Goal: Task Accomplishment & Management: Complete application form

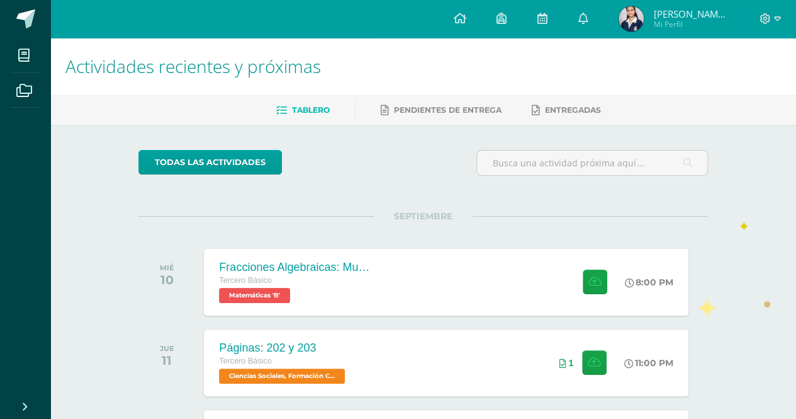
scroll to position [66, 0]
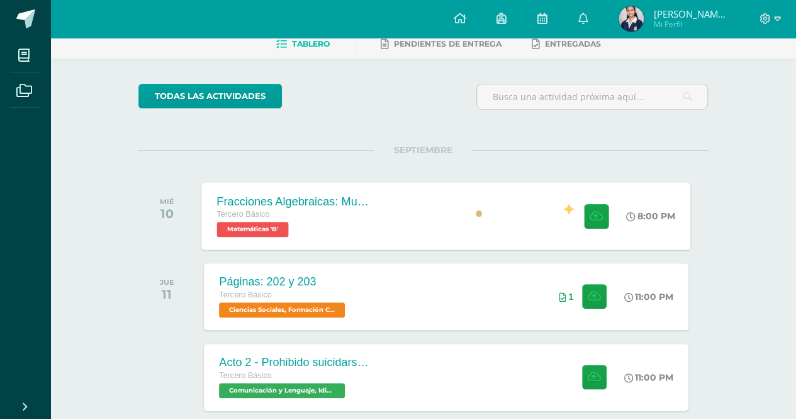
click at [476, 207] on div "Fracciones Algebraicas: Multiplicación y División Tercero Básico Matemáticas 'B…" at bounding box center [446, 215] width 489 height 67
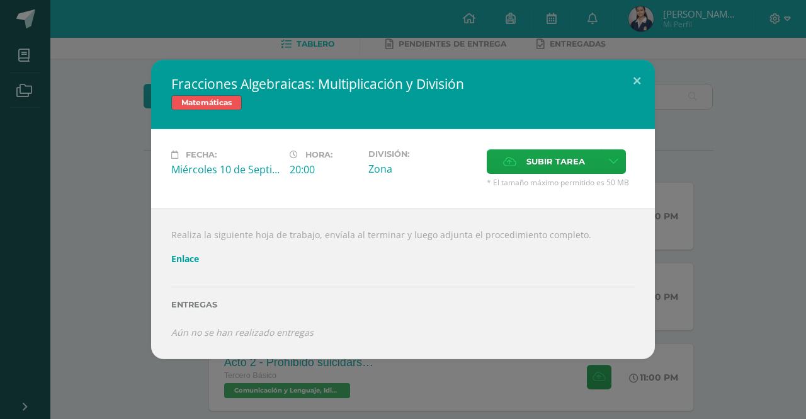
click at [540, 356] on div "Realiza la siguiente hoja de trabajo, envíala al terminar y luego adjunta el pr…" at bounding box center [403, 283] width 504 height 151
click at [781, 291] on div "Fracciones Algebraicas: Multiplicación y División Matemáticas Fecha: [DATE] Hor…" at bounding box center [403, 209] width 796 height 299
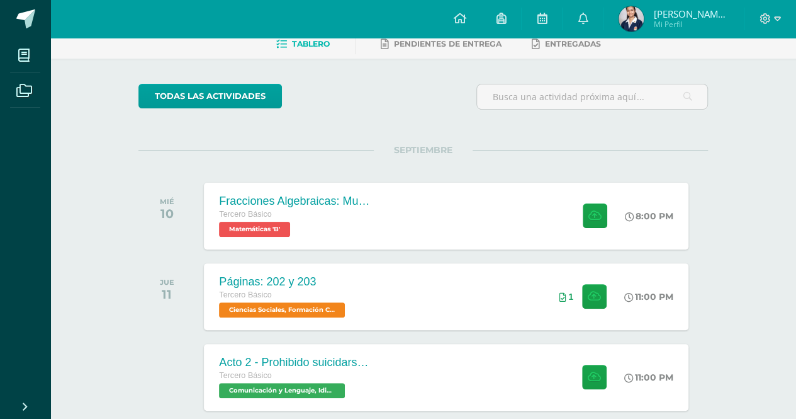
scroll to position [290, 0]
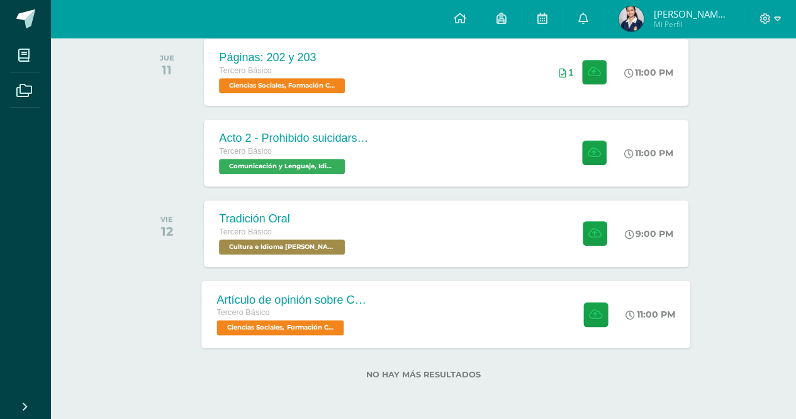
click at [613, 293] on div at bounding box center [593, 313] width 62 height 67
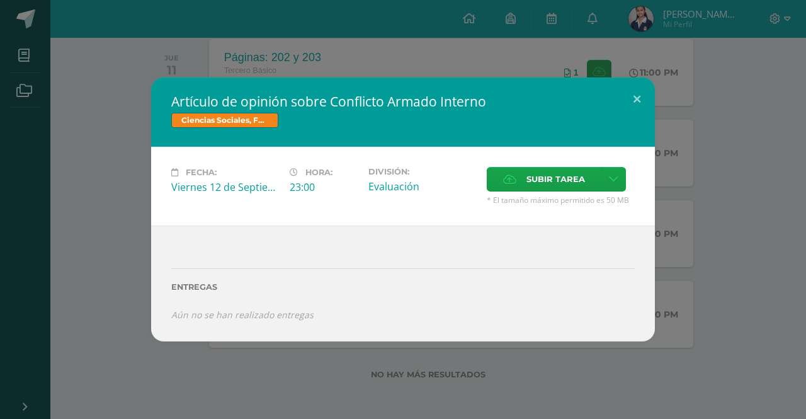
click at [796, 243] on div "Artículo de opinión sobre Conflicto Armado Interno Ciencias Sociales, Formación…" at bounding box center [403, 208] width 796 height 263
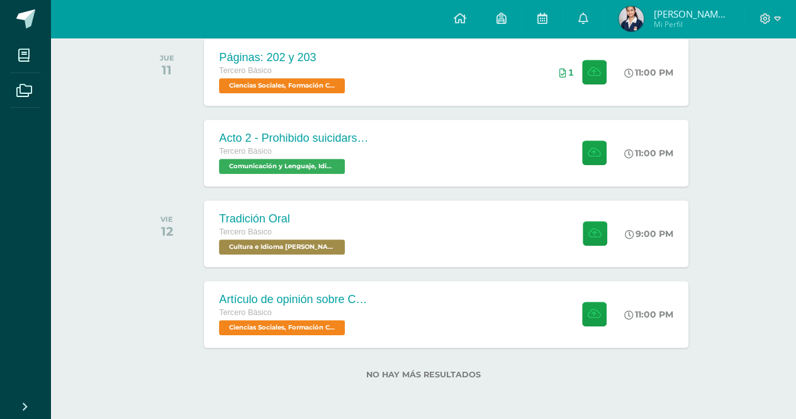
scroll to position [0, 0]
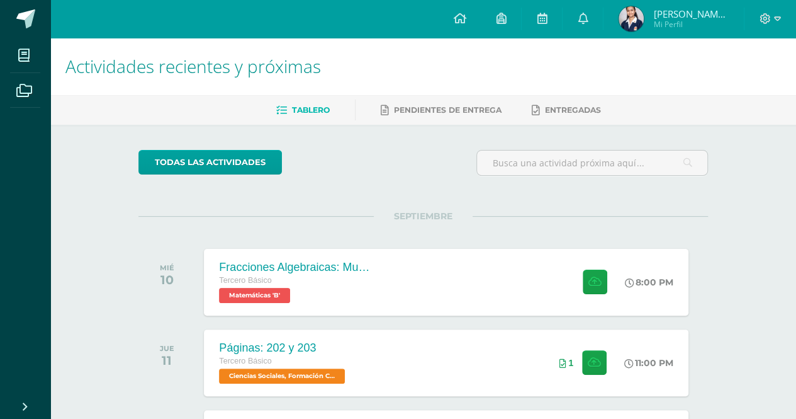
click at [373, 244] on div "SEPTIEMBRE MIÉ 10 Fracciones Algebraicas: Multiplicación y División Tercero Bás…" at bounding box center [423, 266] width 570 height 101
click at [364, 256] on div "Fracciones Algebraicas: Multiplicación y División Tercero Básico Matemáticas 'B'" at bounding box center [293, 281] width 183 height 67
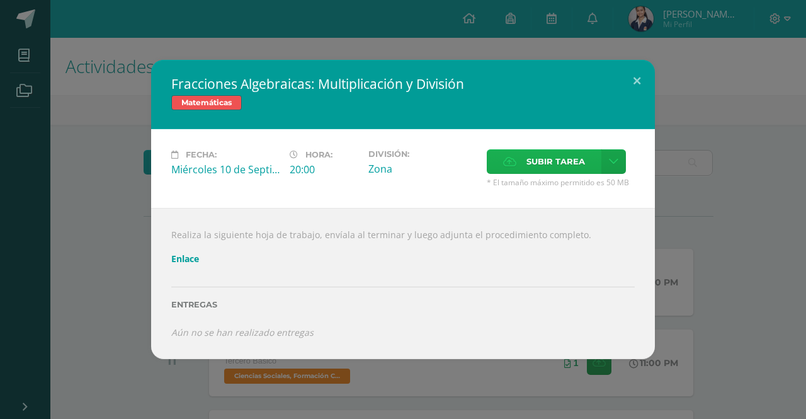
click at [566, 171] on span "Subir tarea" at bounding box center [555, 161] width 59 height 23
click at [0, 0] on input "Subir tarea" at bounding box center [0, 0] width 0 height 0
click at [185, 254] on link "Enlace" at bounding box center [185, 258] width 28 height 12
click at [53, 280] on div "Fracciones Algebraicas: Multiplicación y División Matemáticas Fecha: [DATE] Hor…" at bounding box center [403, 209] width 796 height 299
